Goal: Task Accomplishment & Management: Manage account settings

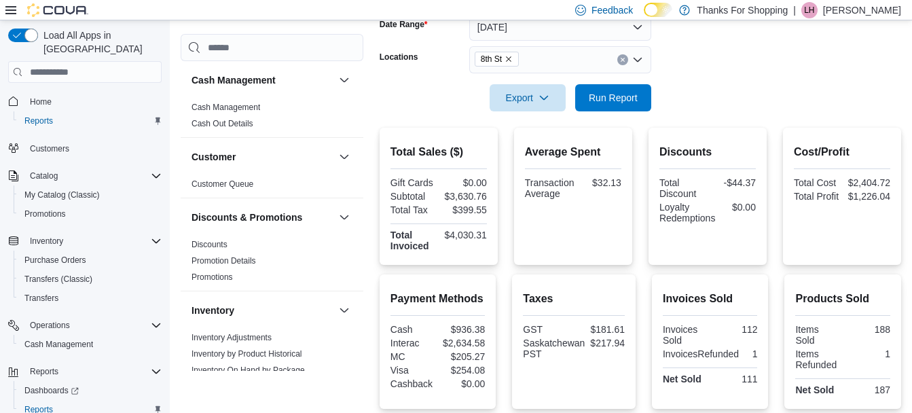
scroll to position [137, 0]
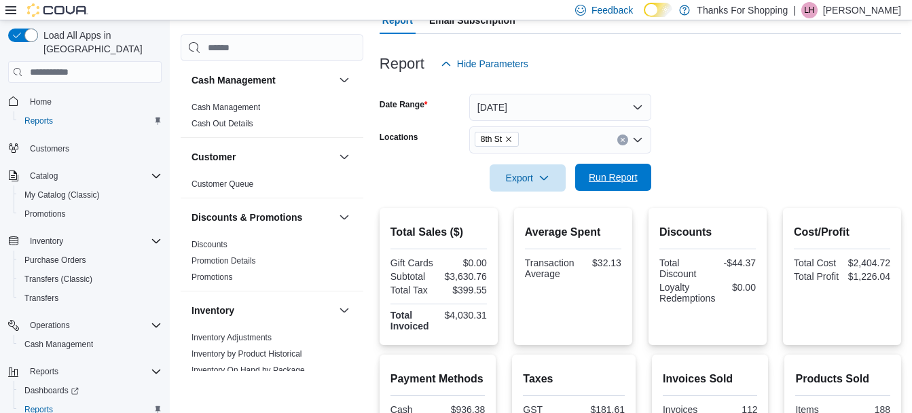
click at [632, 183] on span "Run Report" at bounding box center [613, 177] width 49 height 14
click at [623, 181] on span "Run Report" at bounding box center [613, 177] width 49 height 14
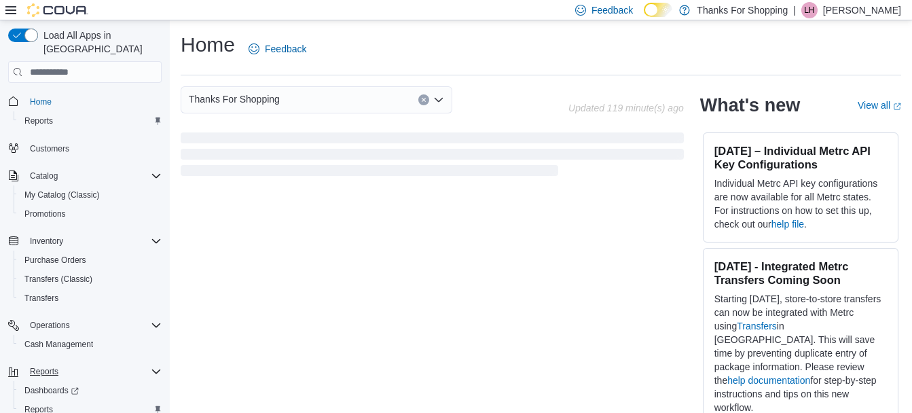
scroll to position [29, 0]
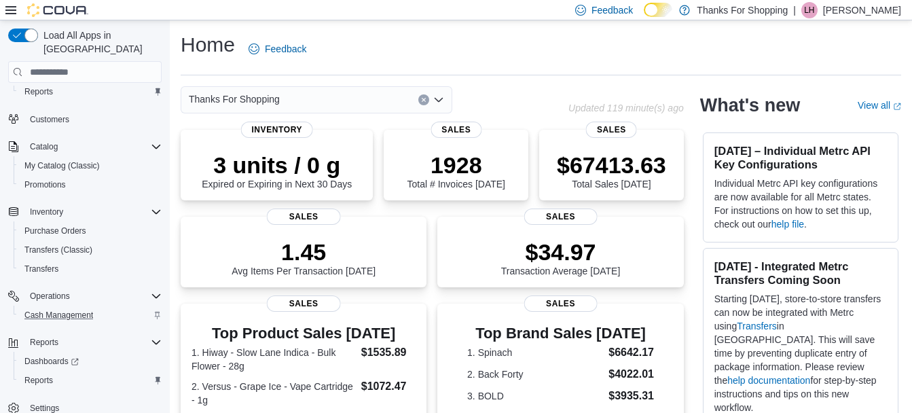
click at [106, 307] on div "Cash Management" at bounding box center [90, 315] width 143 height 16
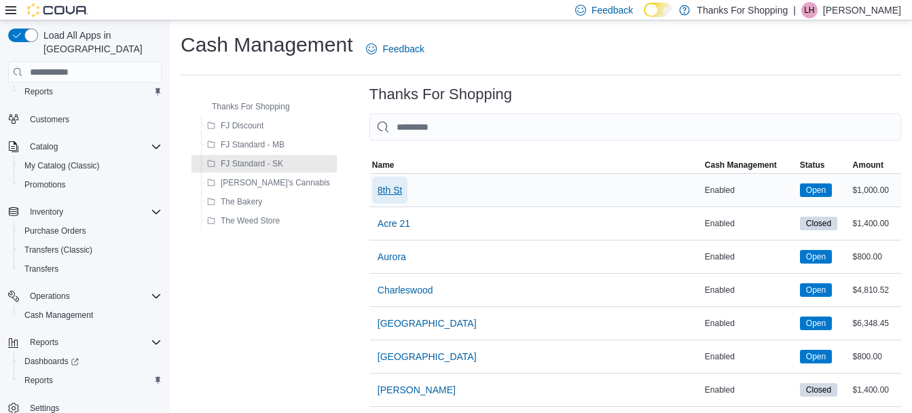
click at [378, 187] on span "8th St" at bounding box center [390, 190] width 25 height 14
